Goal: Information Seeking & Learning: Learn about a topic

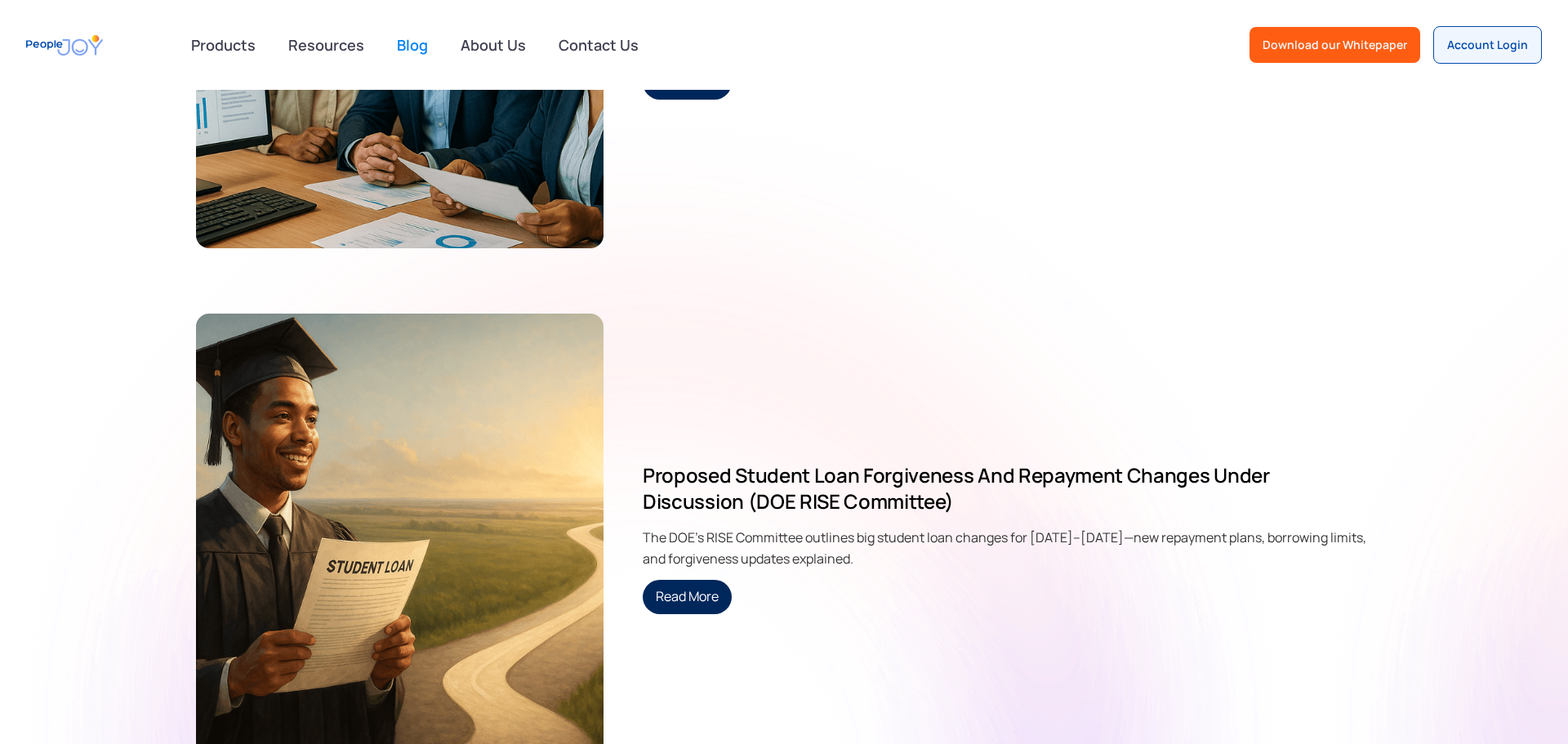
scroll to position [1195, 0]
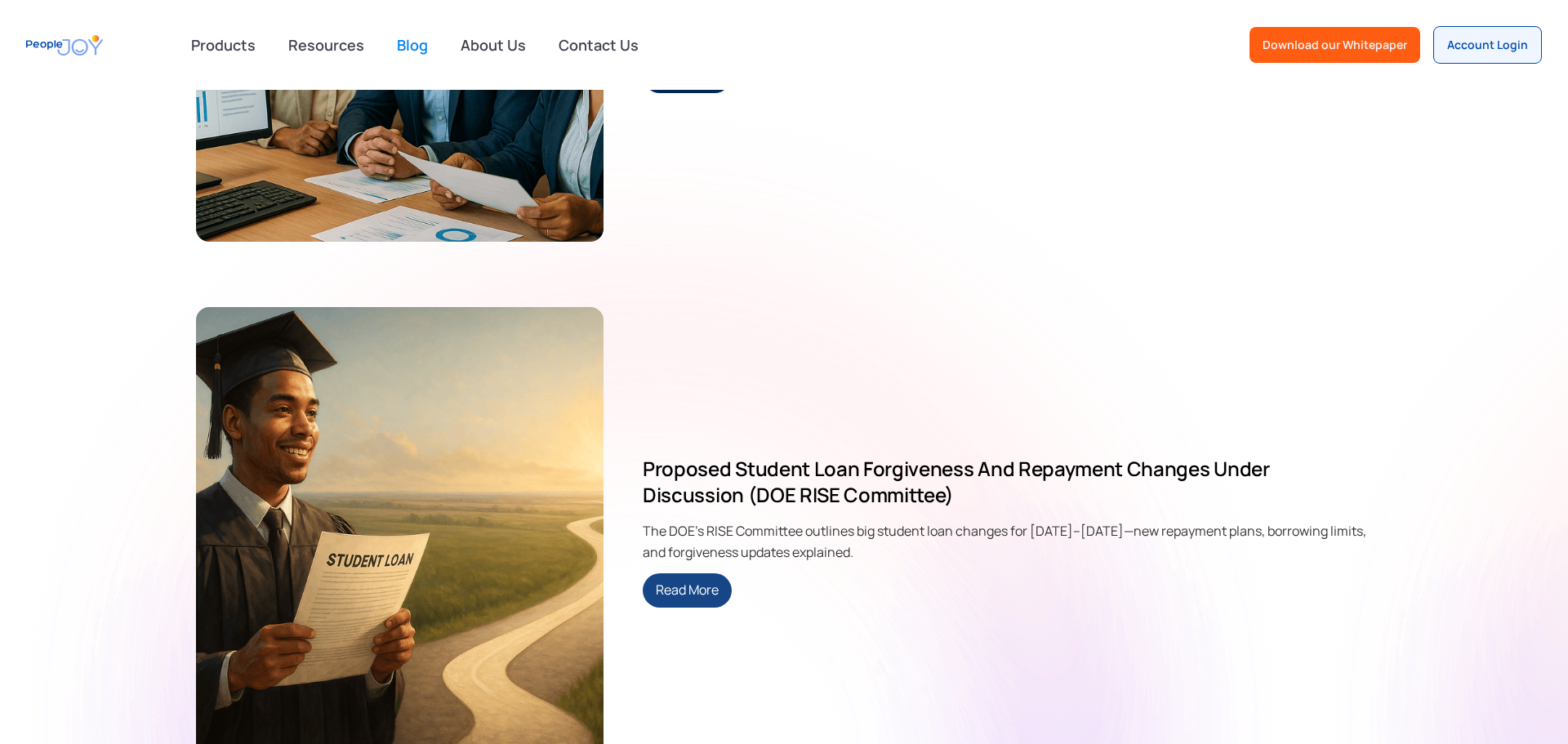
click at [709, 604] on link "Read More" at bounding box center [687, 591] width 89 height 35
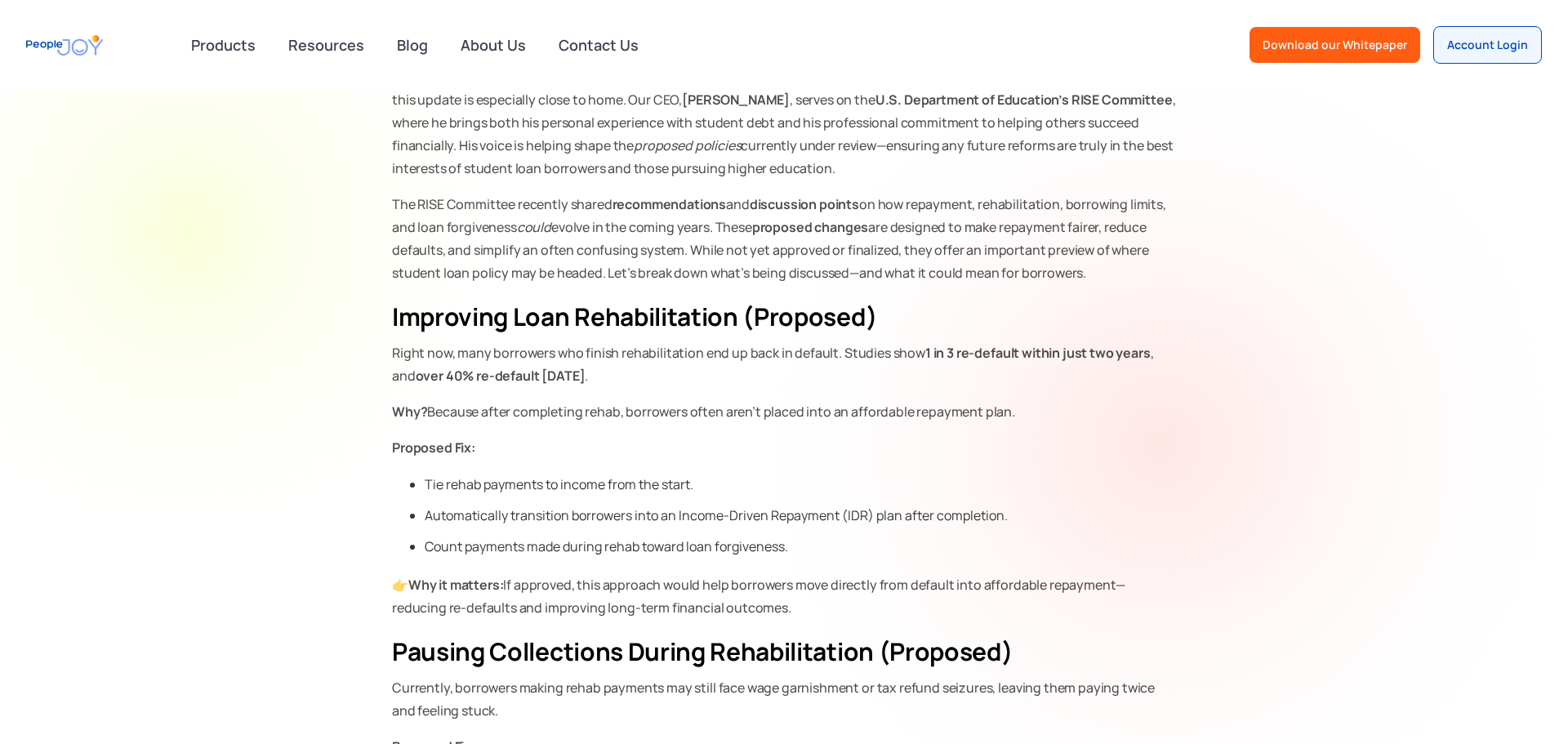
scroll to position [471, 0]
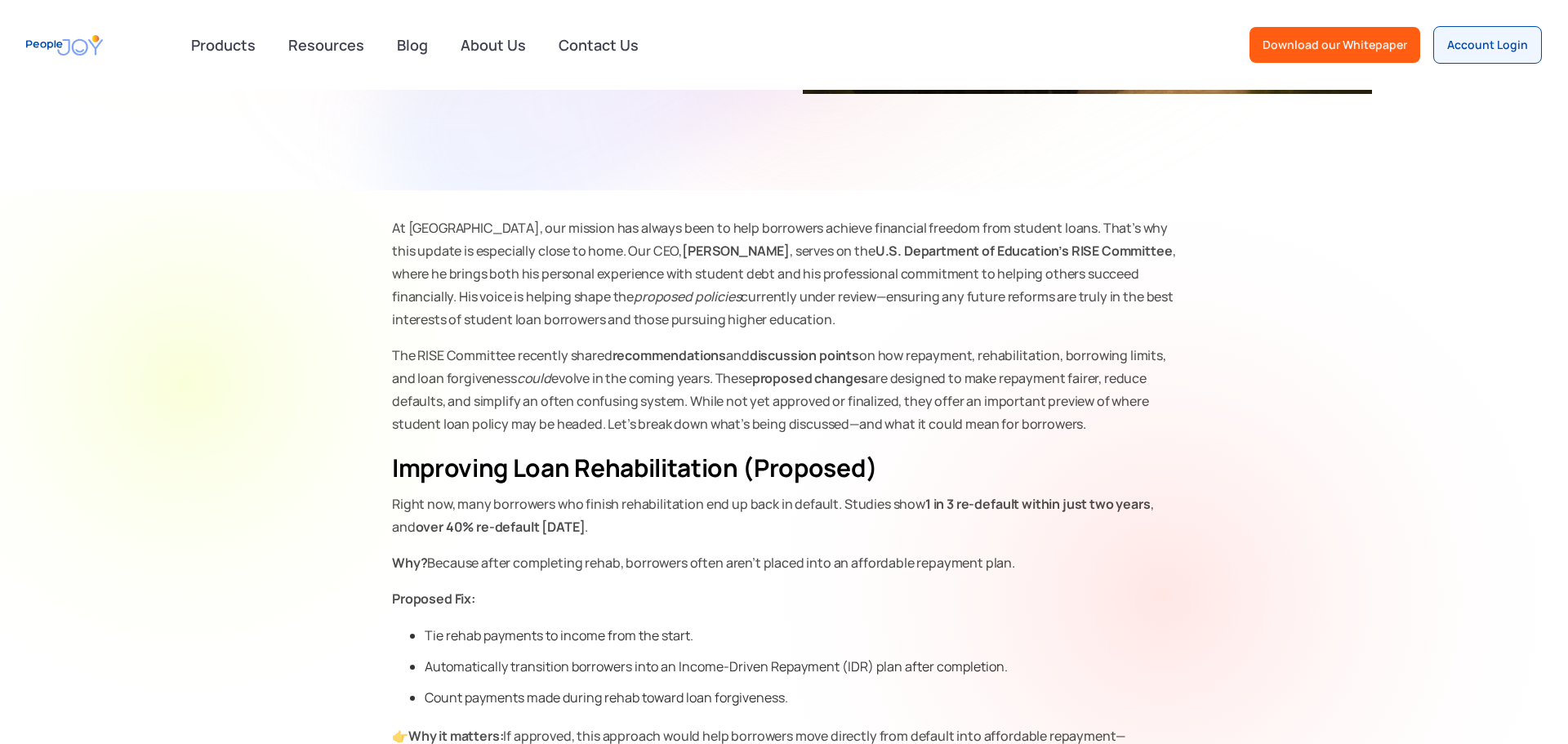
click at [394, 228] on p "At PeopleJoy, our mission has always been to help borrowers achieve financial f…" at bounding box center [784, 273] width 784 height 114
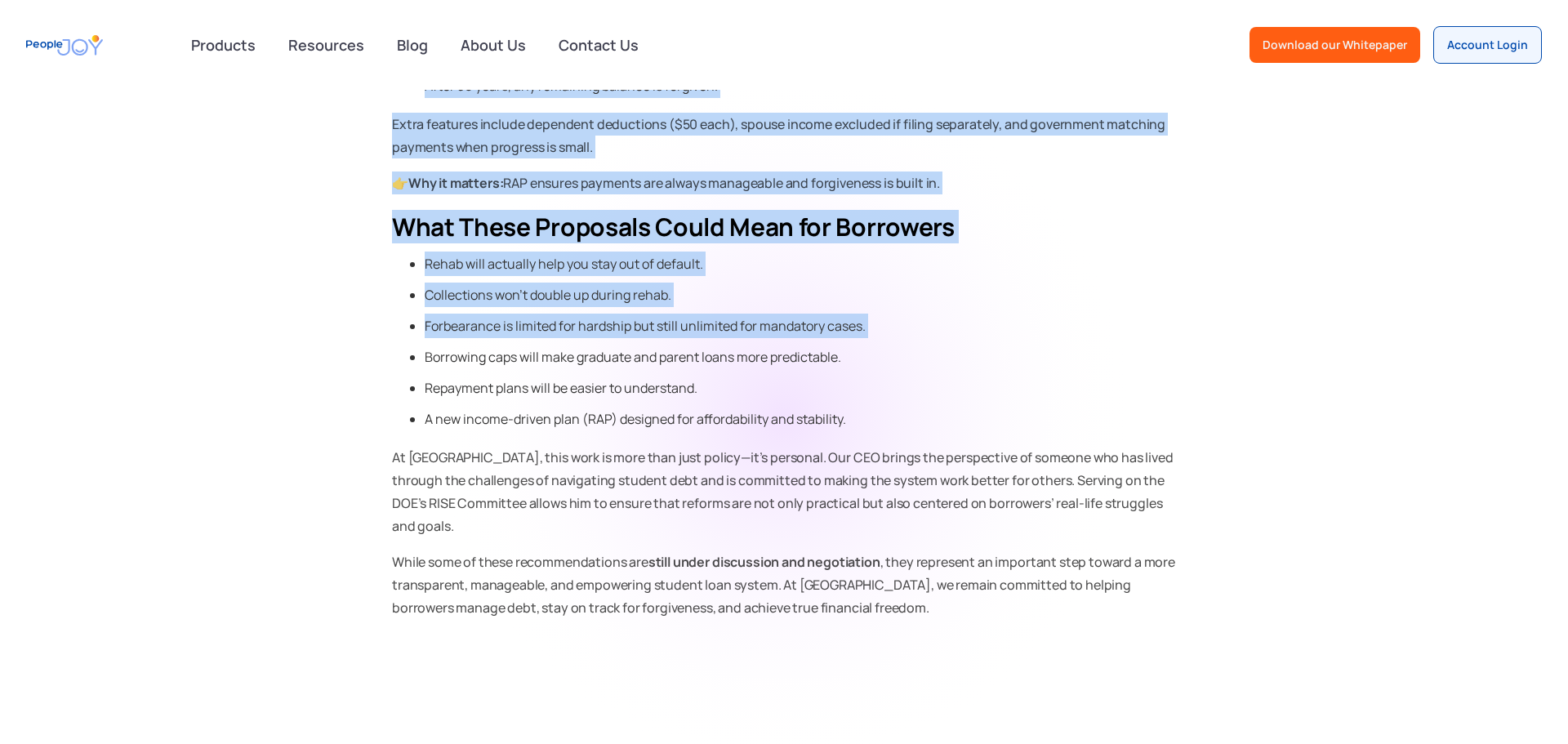
scroll to position [2459, 0]
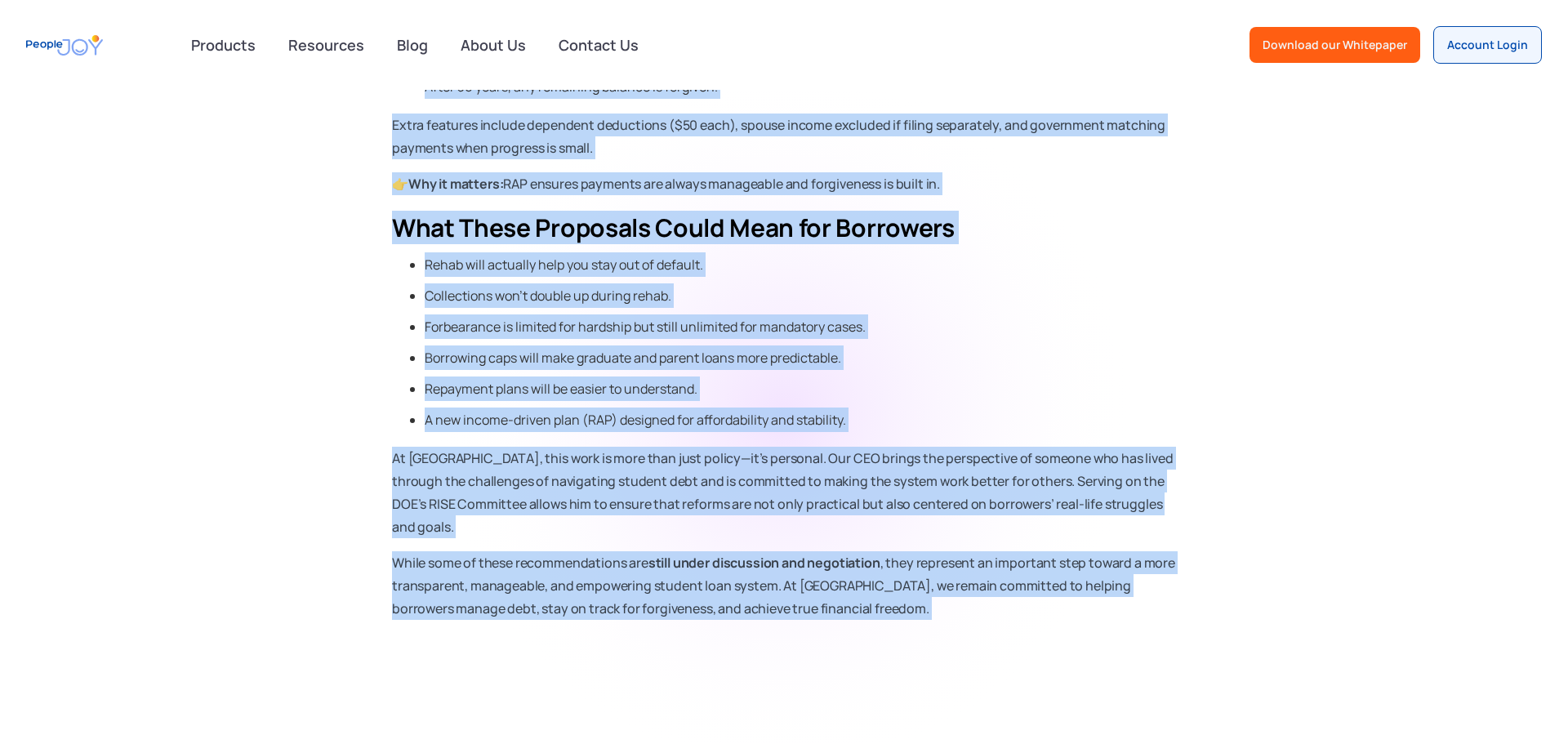
drag, startPoint x: 394, startPoint y: 228, endPoint x: 1111, endPoint y: 551, distance: 786.4
copy div "At PeopleJoy, our mission has always been to help borrowers achieve financial f…"
